Goal: Transaction & Acquisition: Purchase product/service

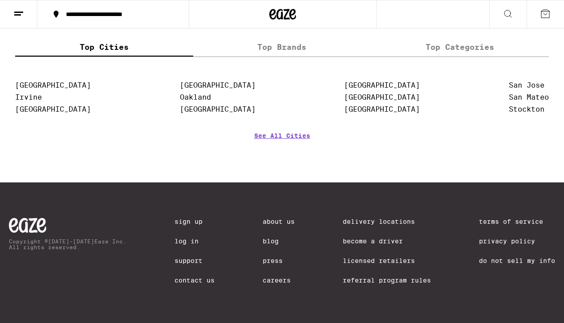
scroll to position [1104, 0]
click at [290, 145] on link "See All Cities" at bounding box center [282, 148] width 56 height 33
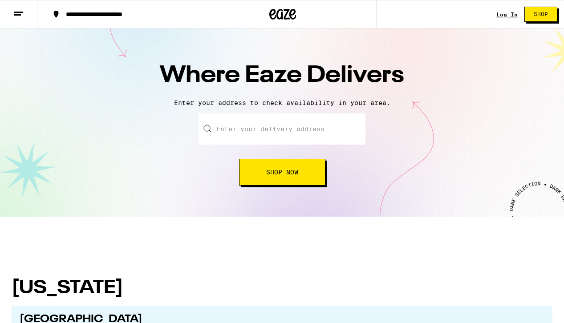
click at [286, 136] on input "text" at bounding box center [282, 129] width 167 height 31
click at [15, 16] on icon at bounding box center [18, 13] width 11 height 11
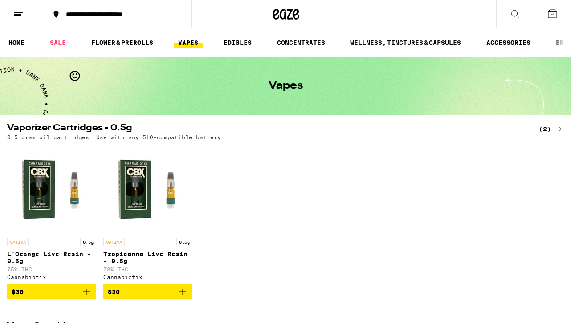
click at [513, 13] on icon at bounding box center [514, 13] width 11 height 11
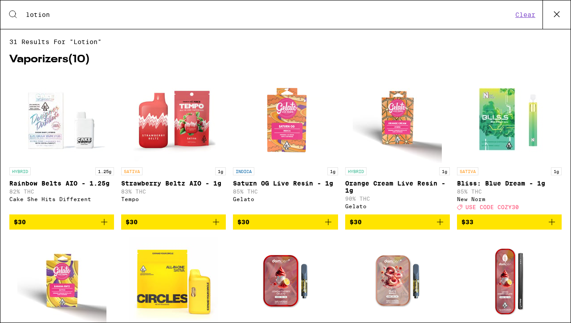
type input "lotion"
click at [523, 13] on button "Clear" at bounding box center [525, 15] width 25 height 8
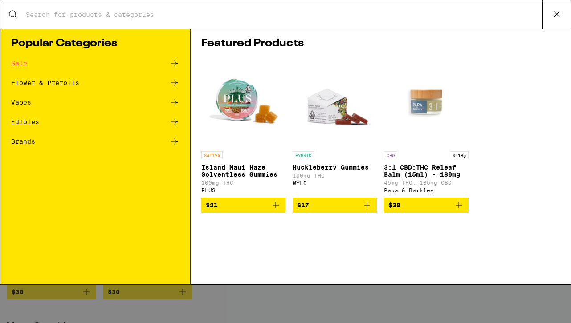
click at [274, 17] on input "Search for Products" at bounding box center [283, 15] width 517 height 8
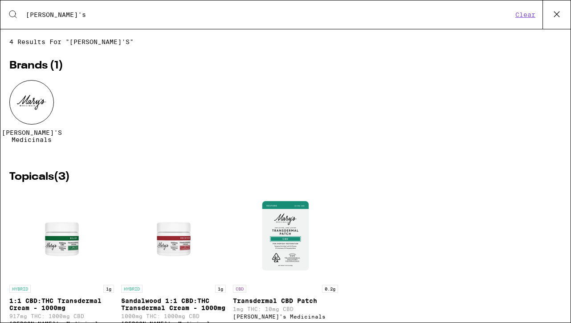
type input "[PERSON_NAME]'s"
click at [29, 140] on span "[PERSON_NAME]'s Medicinals" at bounding box center [32, 136] width 60 height 14
click at [30, 107] on div at bounding box center [31, 102] width 45 height 45
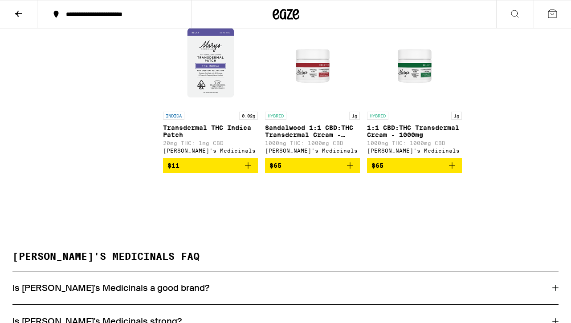
scroll to position [729, 0]
click at [419, 158] on link "HYBRID 1g 1:1 CBD:THC Transdermal Cream - 1000mg 1000mg THC: 1000mg CBD Mary's …" at bounding box center [414, 88] width 95 height 140
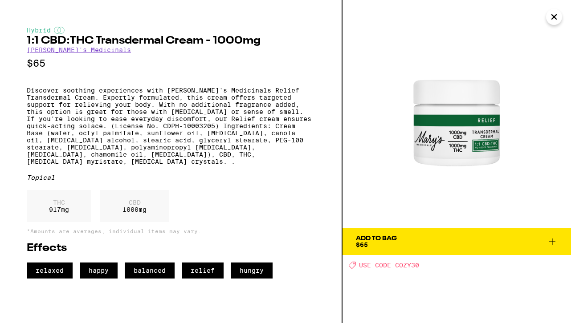
click at [289, 68] on p "$65" at bounding box center [171, 63] width 288 height 11
